Goal: Information Seeking & Learning: Learn about a topic

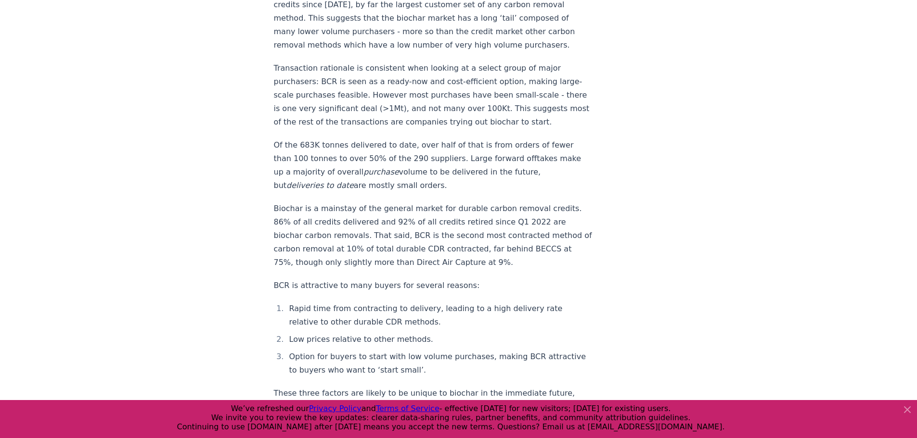
scroll to position [2329, 0]
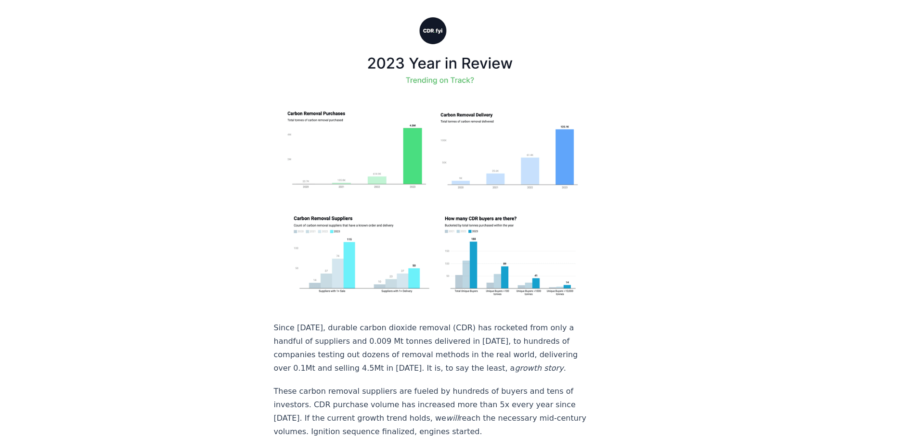
scroll to position [289, 0]
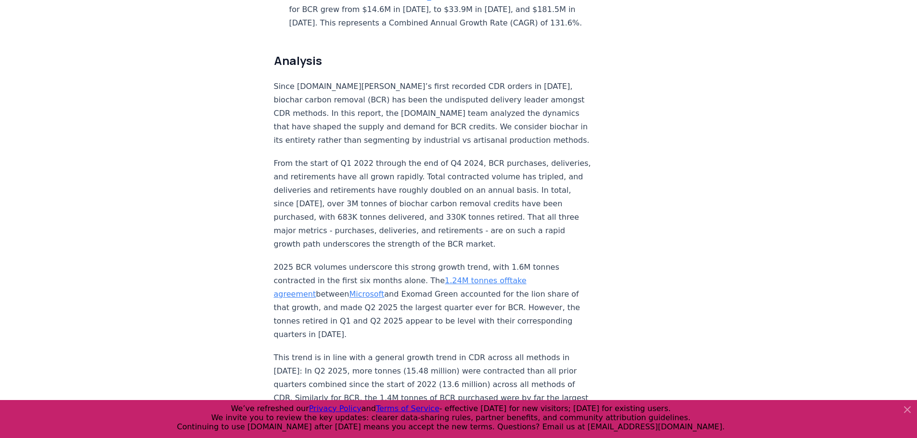
scroll to position [722, 0]
